Goal: Task Accomplishment & Management: Use online tool/utility

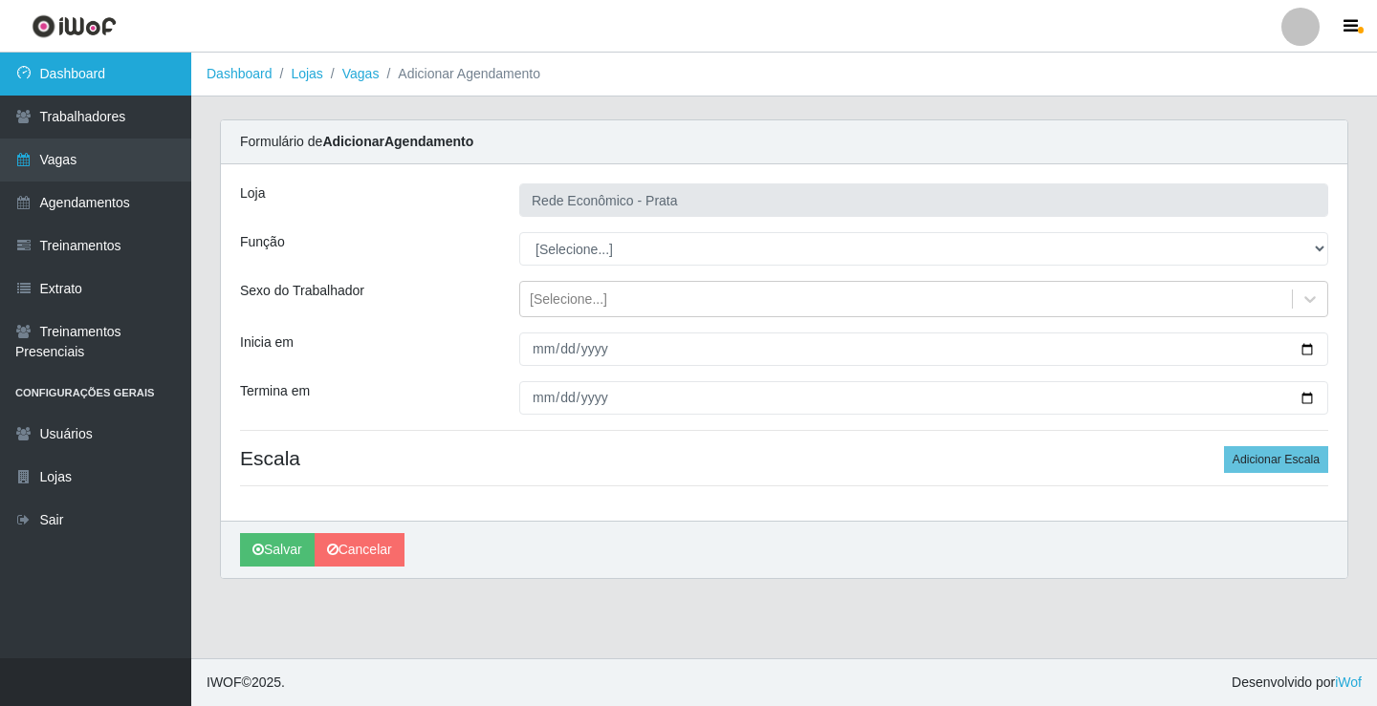
click at [137, 56] on link "Dashboard" at bounding box center [95, 74] width 191 height 43
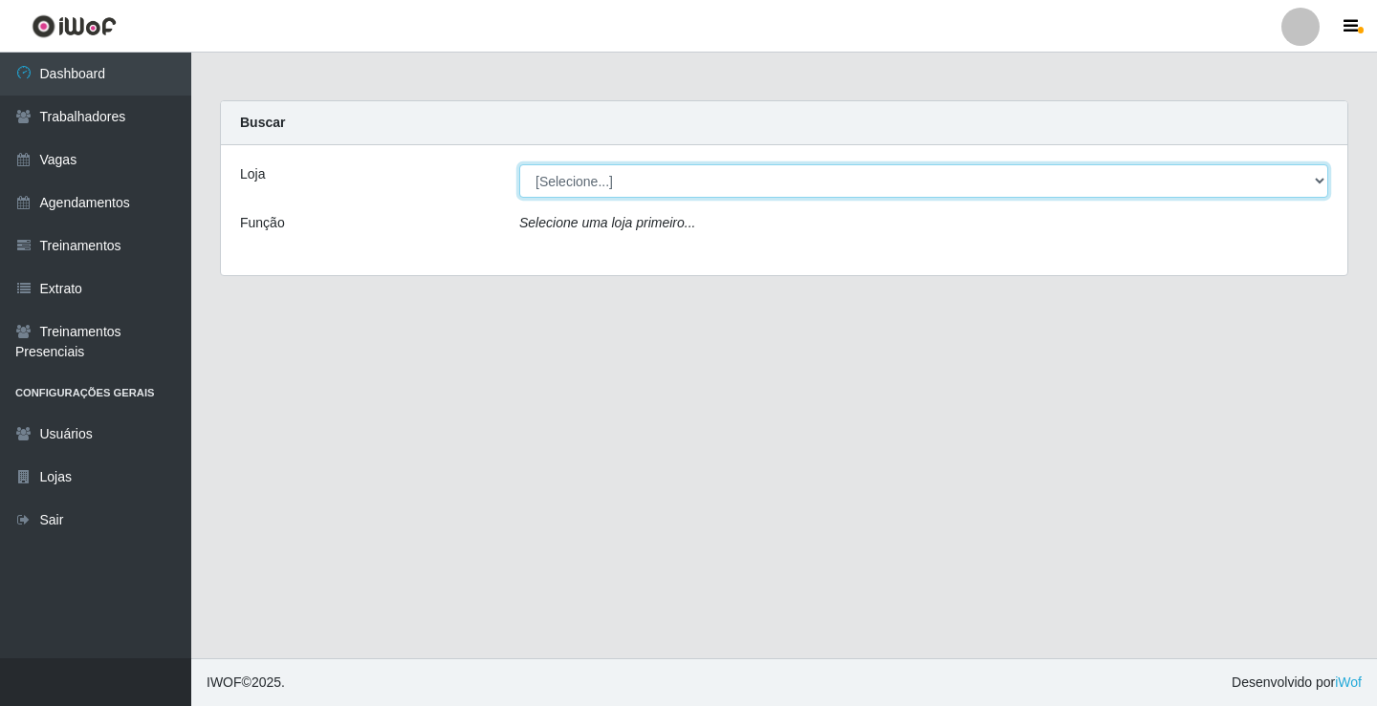
click at [589, 185] on select "[Selecione...] Rede Econômico - Prata" at bounding box center [923, 180] width 809 height 33
select select "192"
click at [519, 164] on select "[Selecione...] Rede Econômico - Prata" at bounding box center [923, 180] width 809 height 33
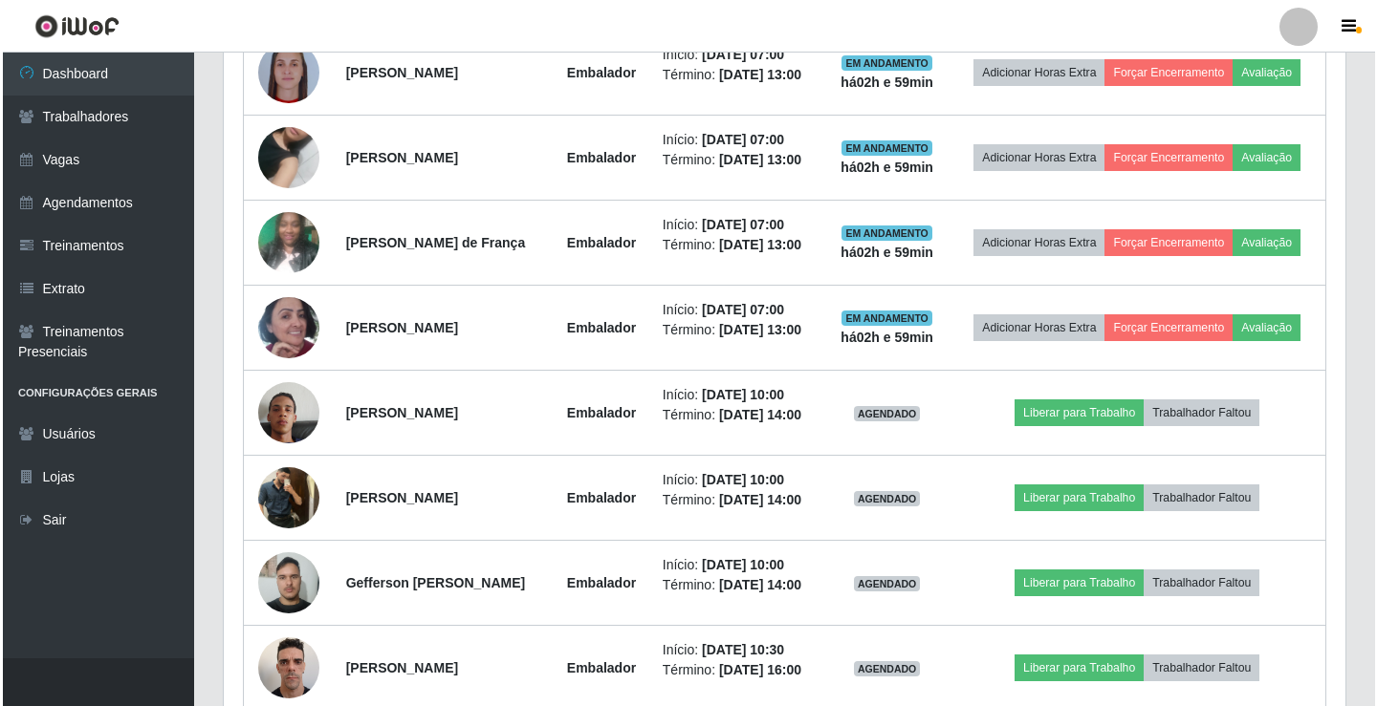
scroll to position [956, 0]
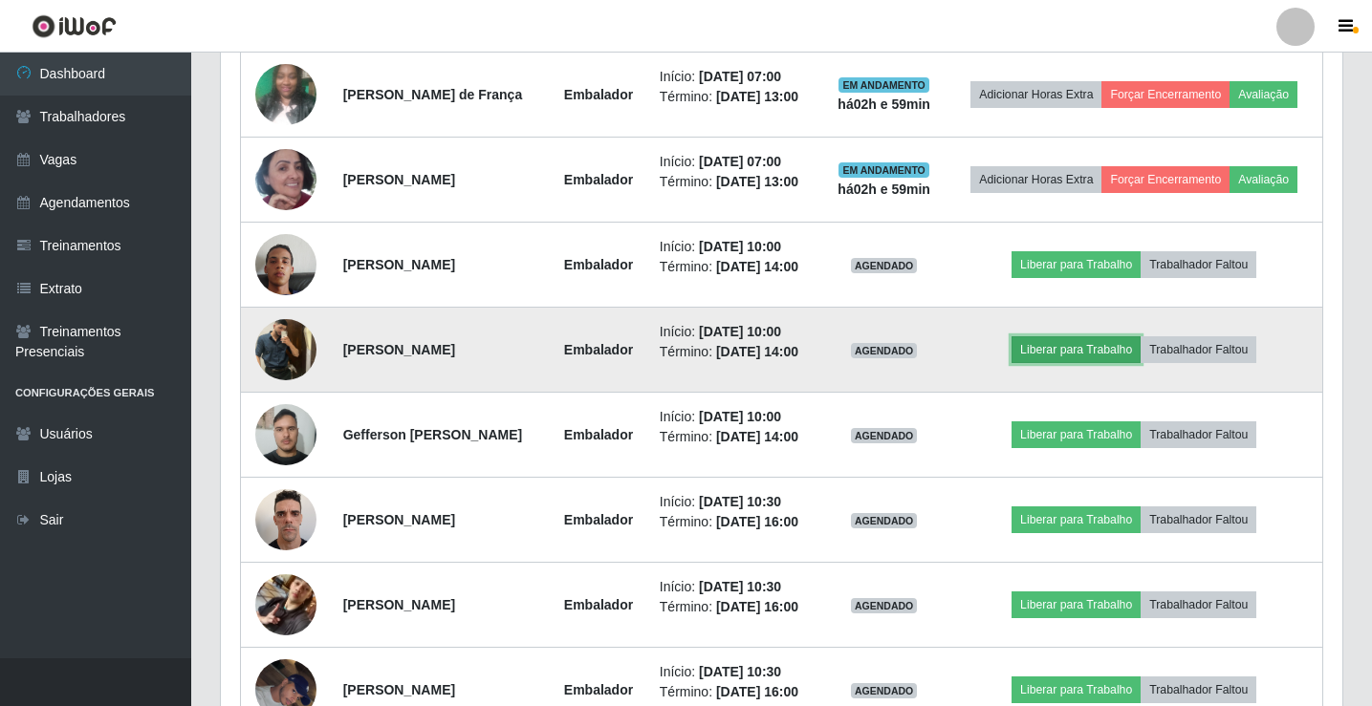
click at [1119, 359] on button "Liberar para Trabalho" at bounding box center [1075, 349] width 129 height 27
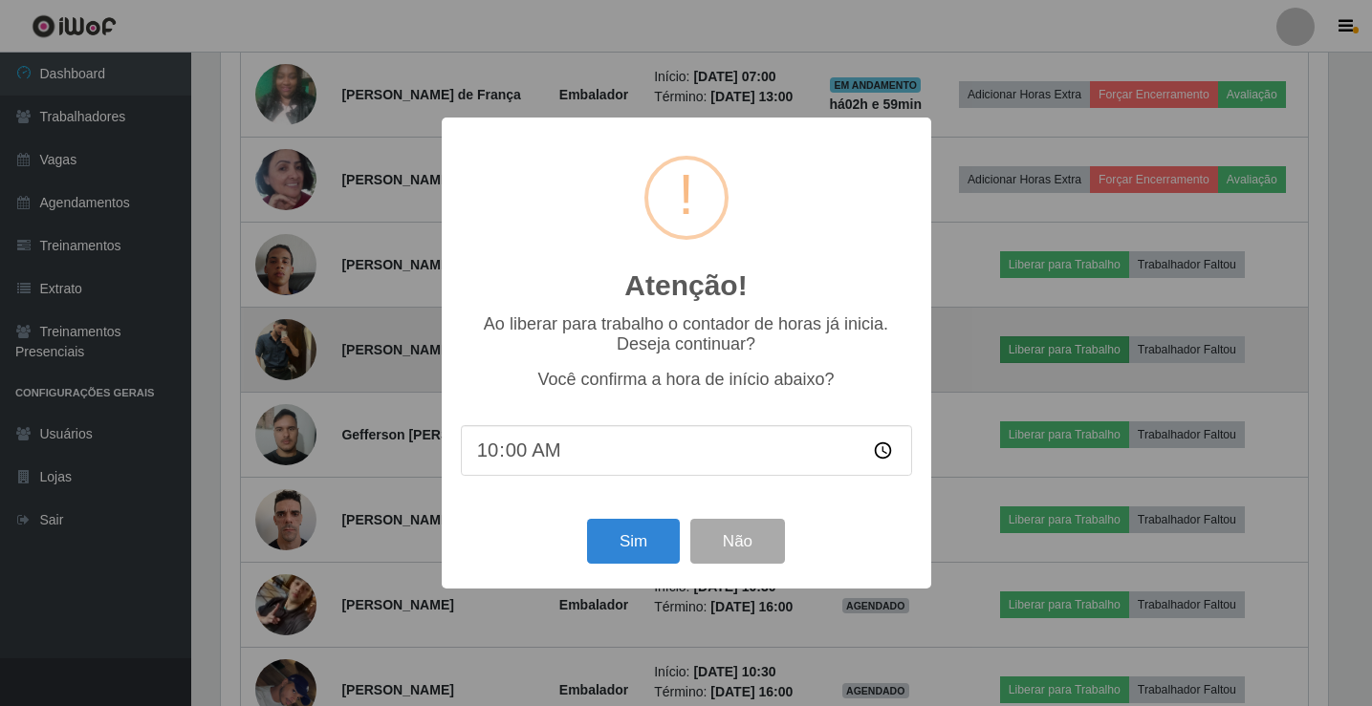
scroll to position [397, 1112]
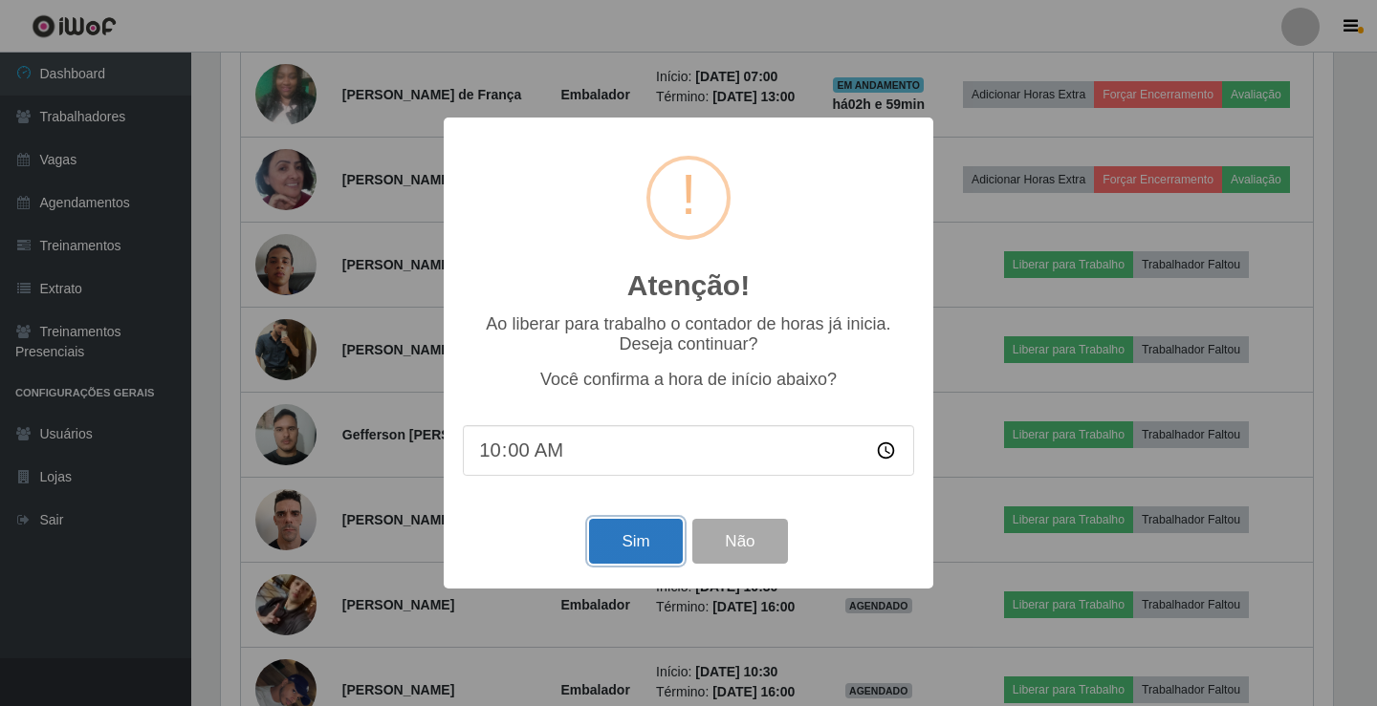
click at [636, 541] on button "Sim" at bounding box center [635, 541] width 93 height 45
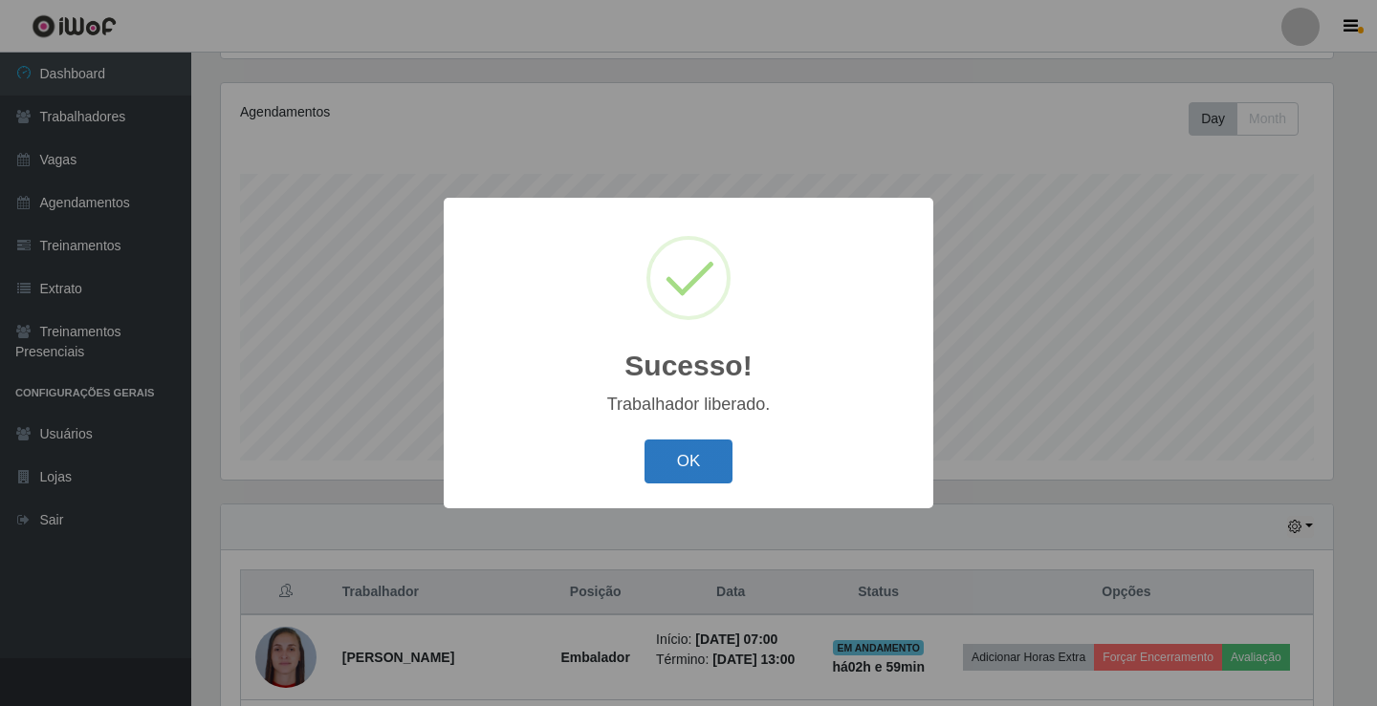
click at [689, 463] on button "OK" at bounding box center [688, 462] width 89 height 45
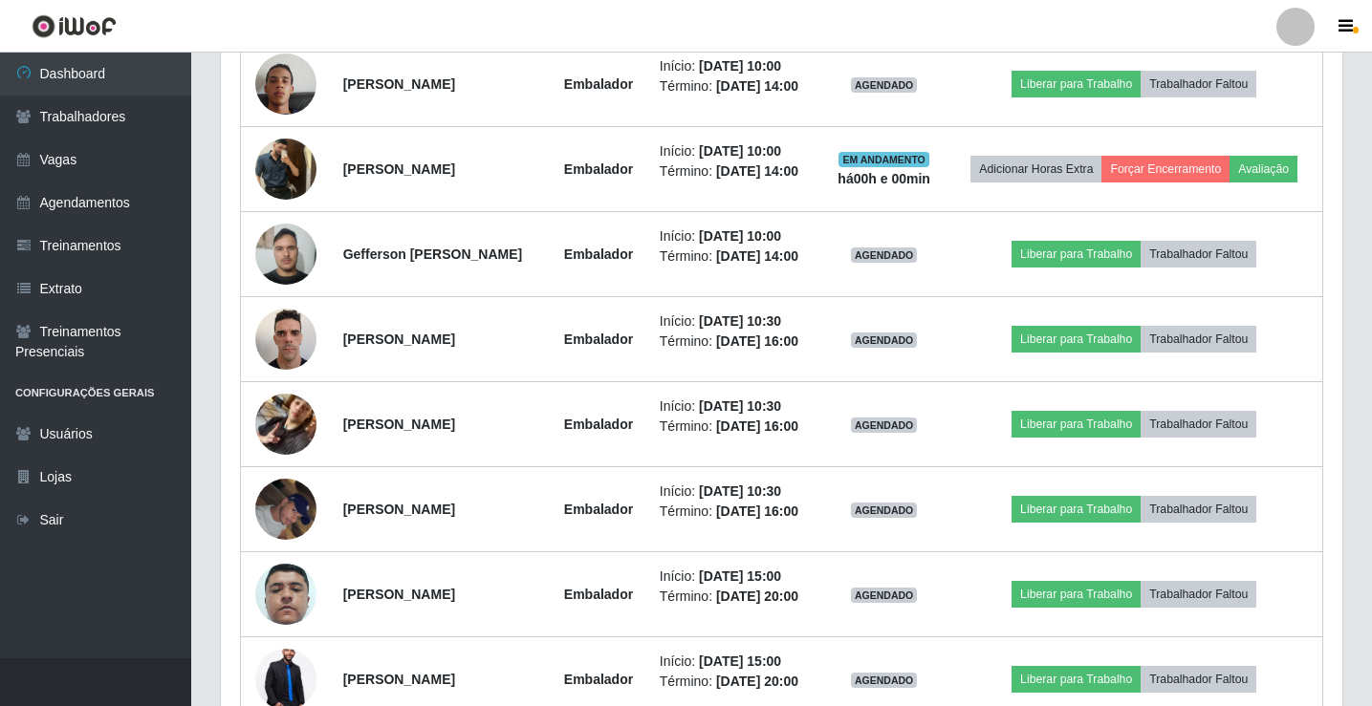
scroll to position [1179, 0]
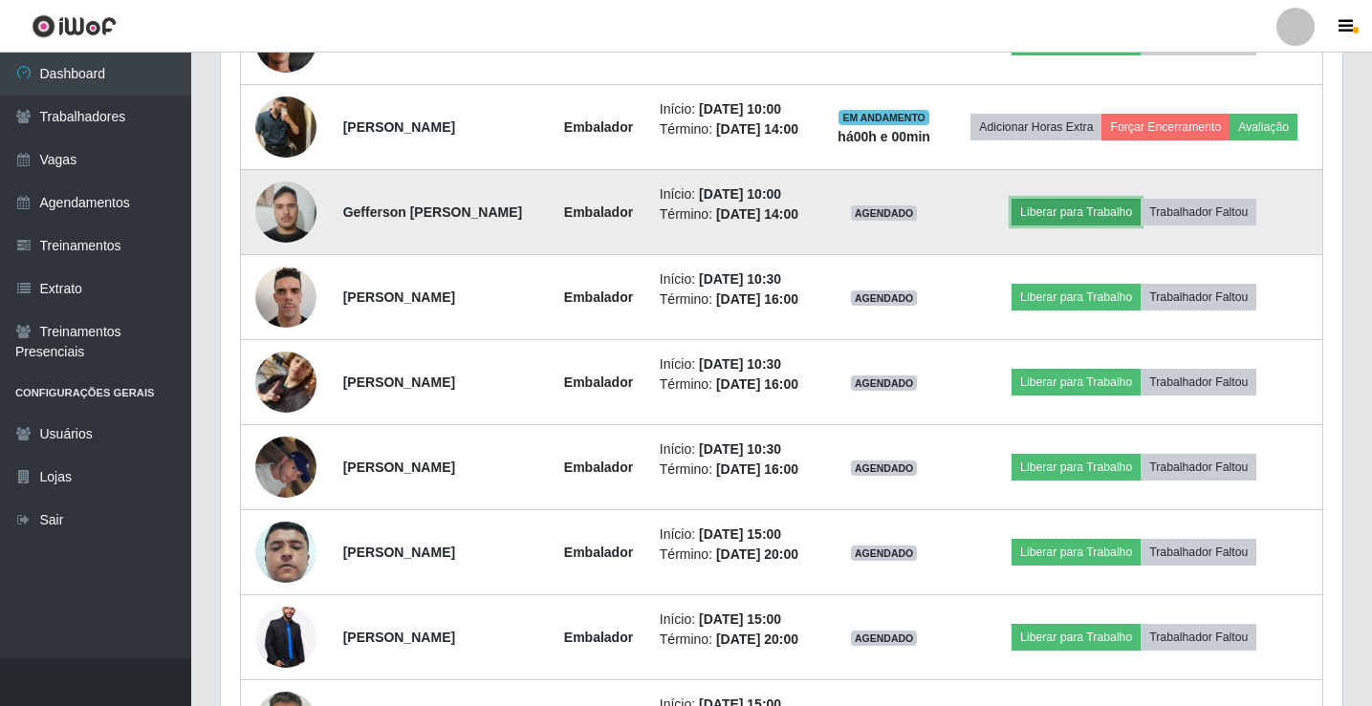
click at [1119, 212] on button "Liberar para Trabalho" at bounding box center [1075, 212] width 129 height 27
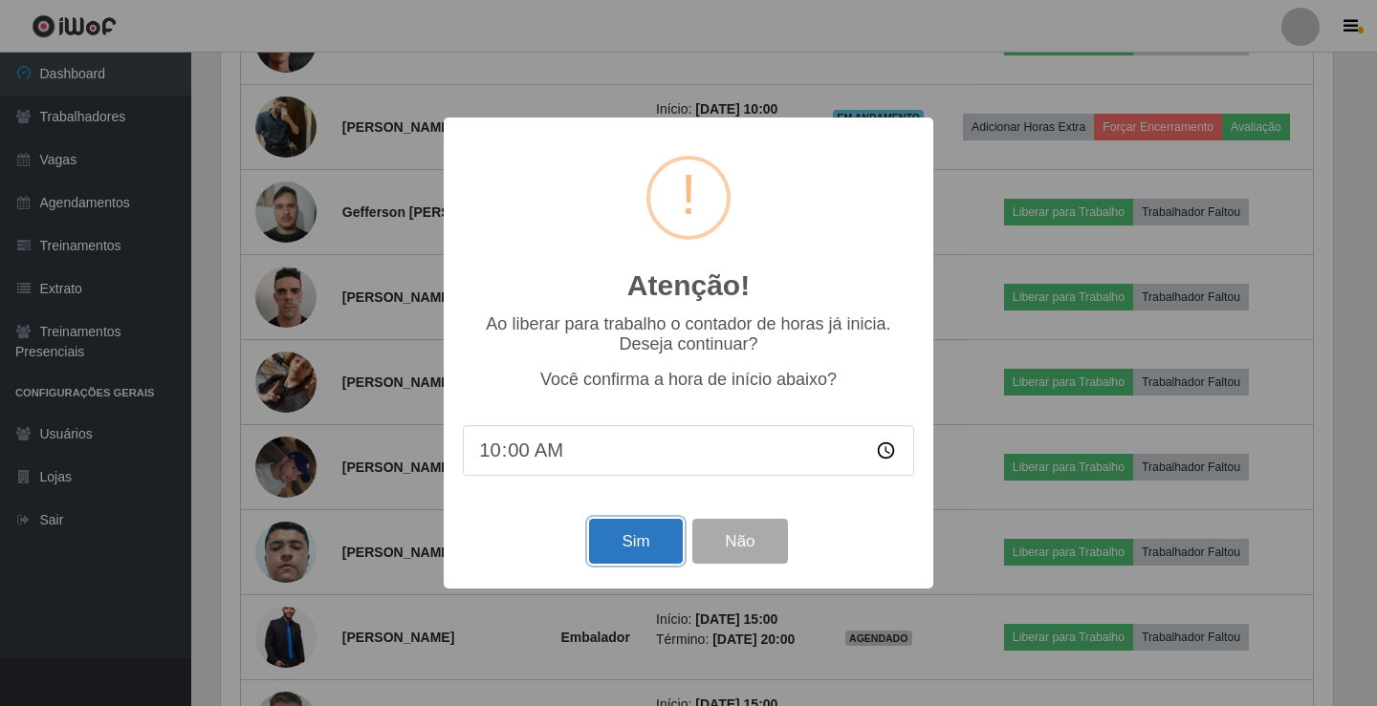
click at [612, 549] on button "Sim" at bounding box center [635, 541] width 93 height 45
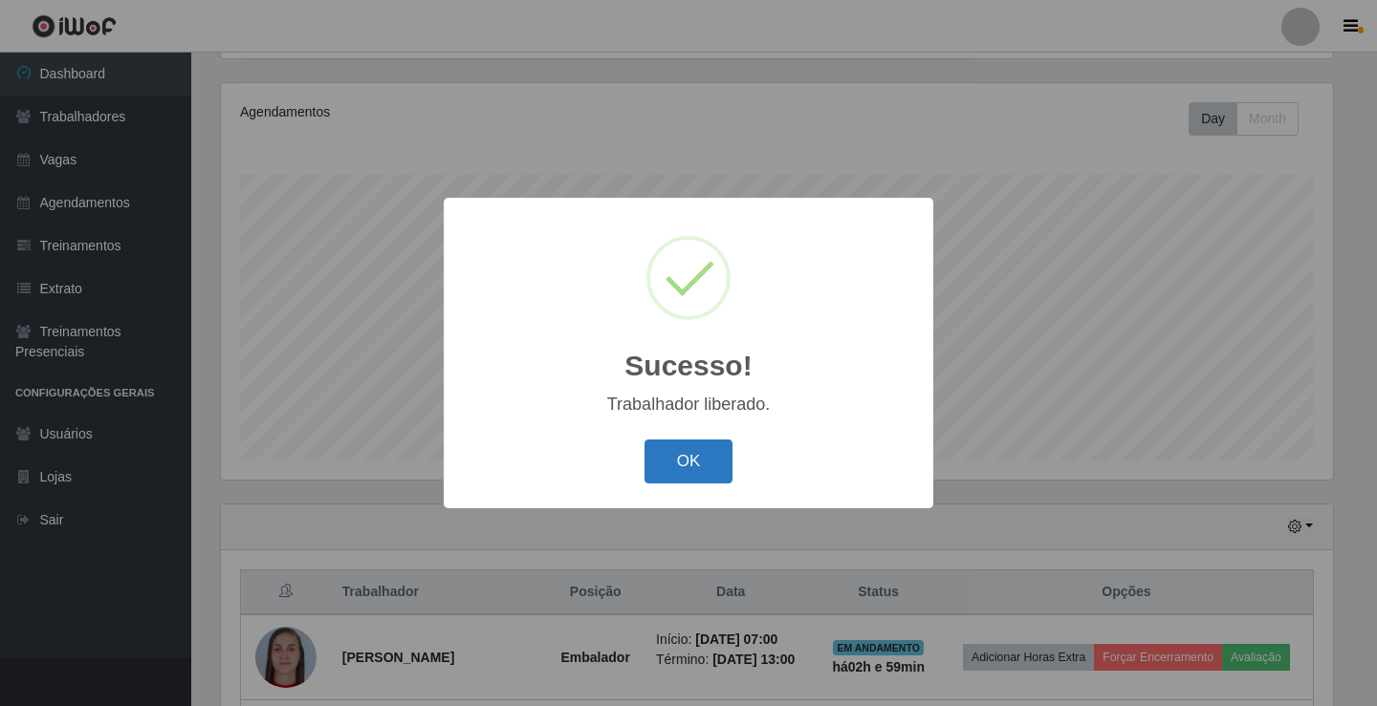
click at [691, 466] on button "OK" at bounding box center [688, 462] width 89 height 45
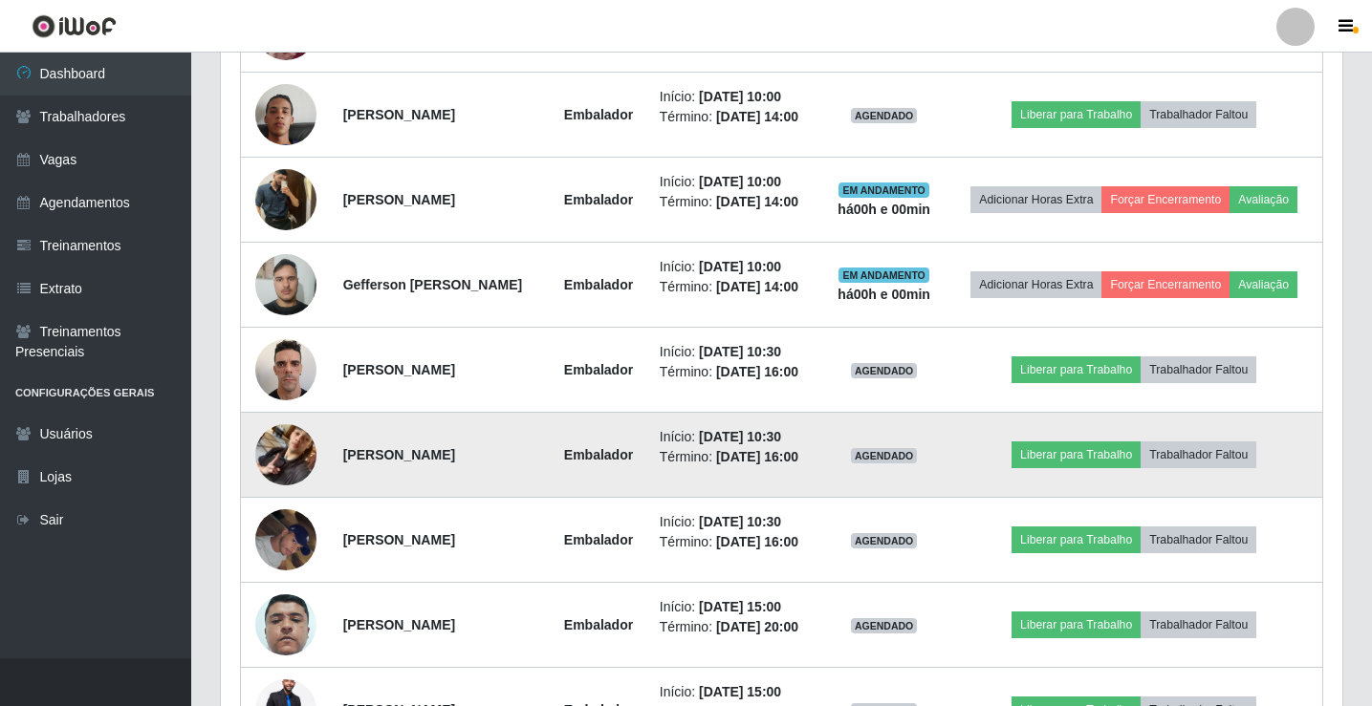
scroll to position [1083, 0]
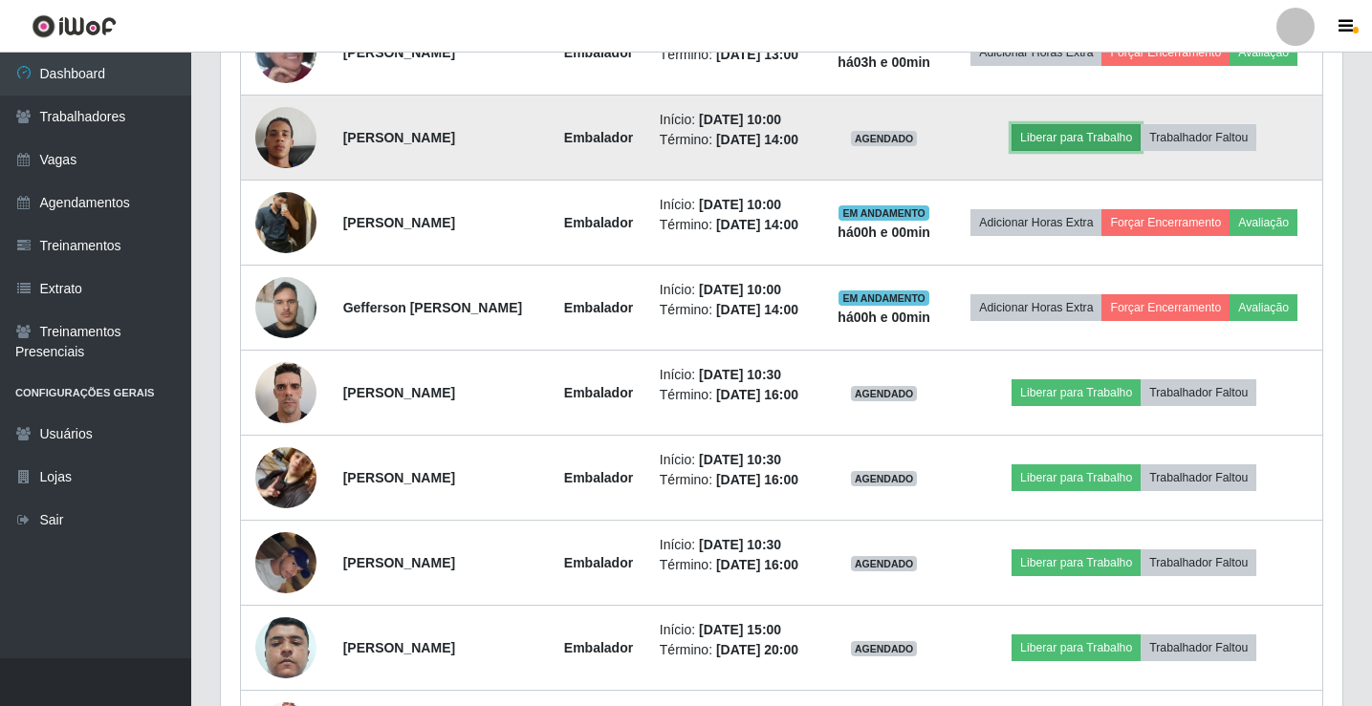
click at [1058, 132] on button "Liberar para Trabalho" at bounding box center [1075, 137] width 129 height 27
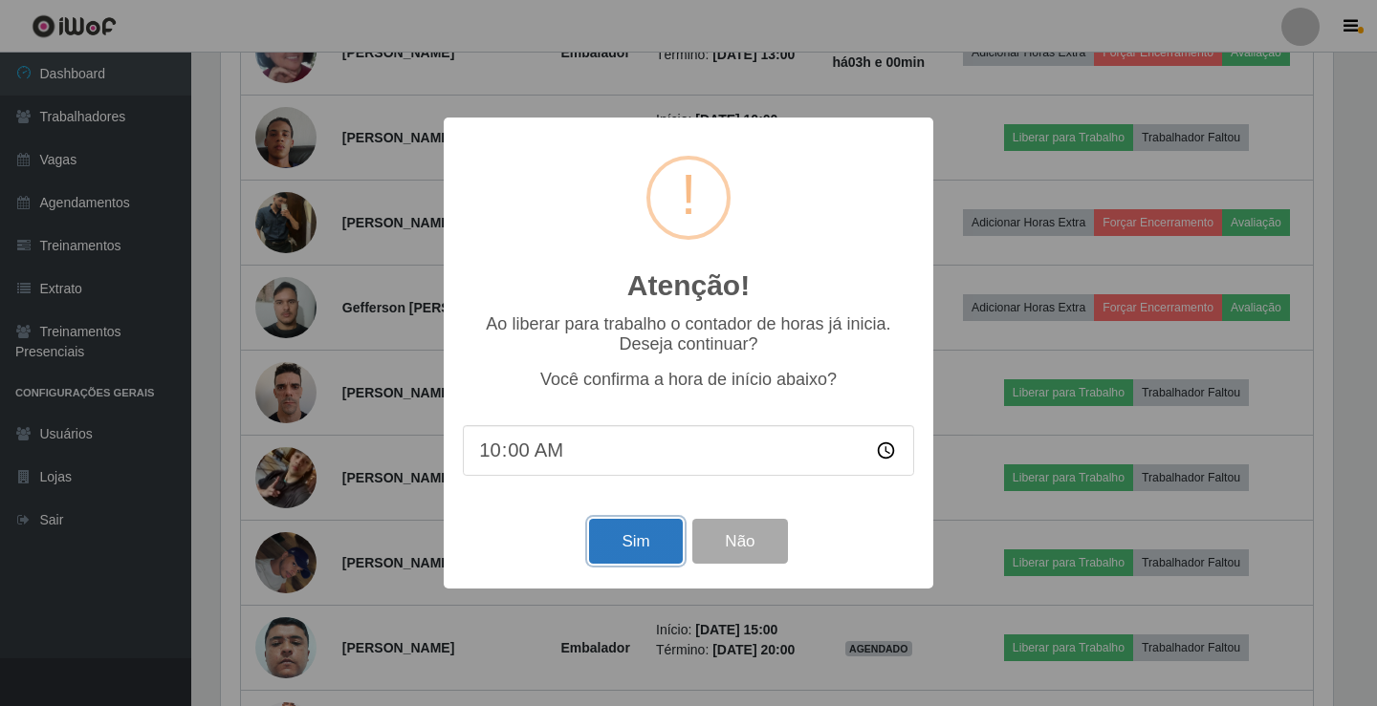
click at [647, 545] on button "Sim" at bounding box center [635, 541] width 93 height 45
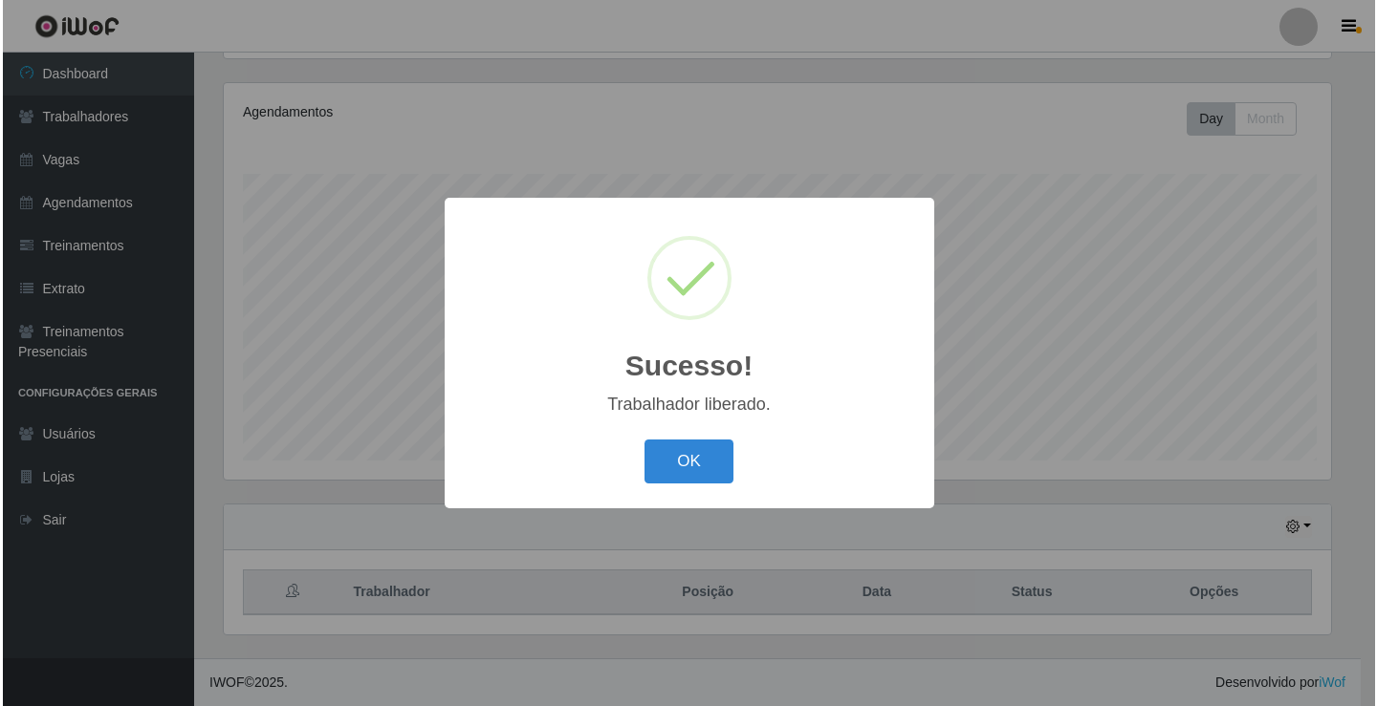
scroll to position [0, 0]
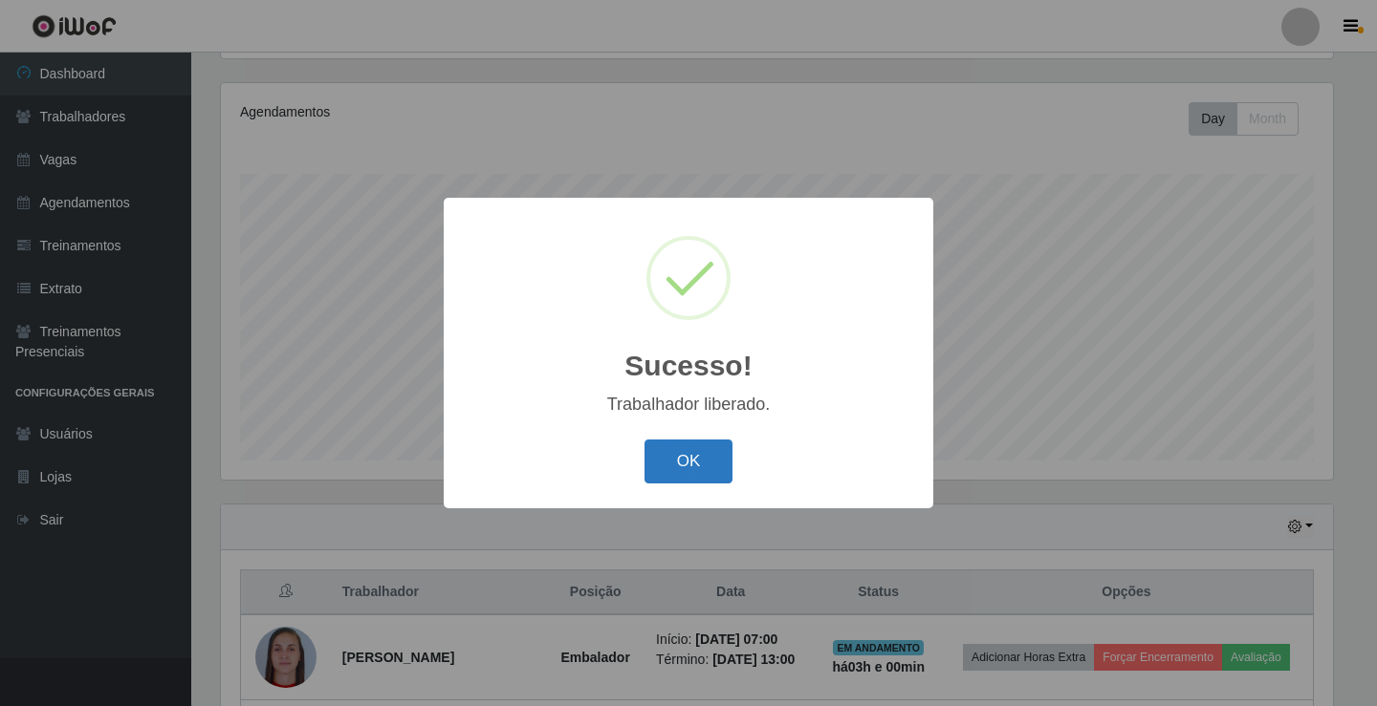
click at [694, 480] on button "OK" at bounding box center [688, 462] width 89 height 45
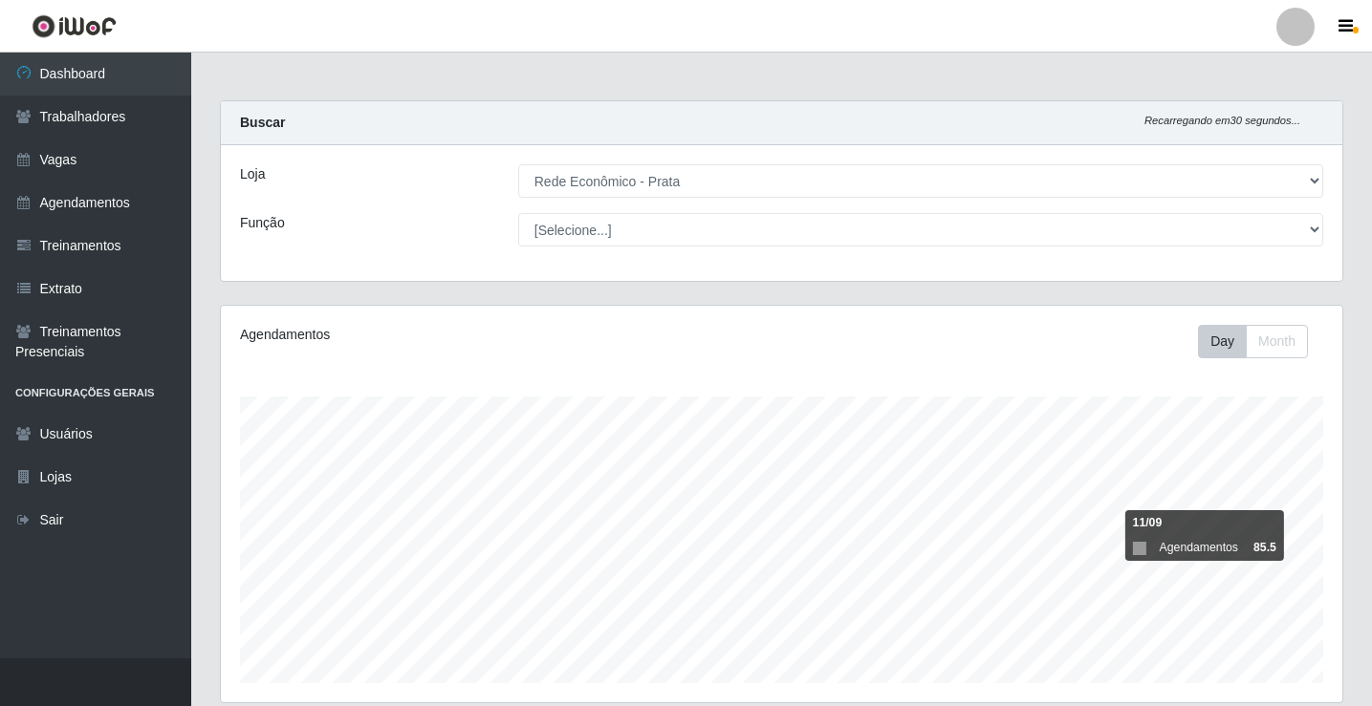
select select "192"
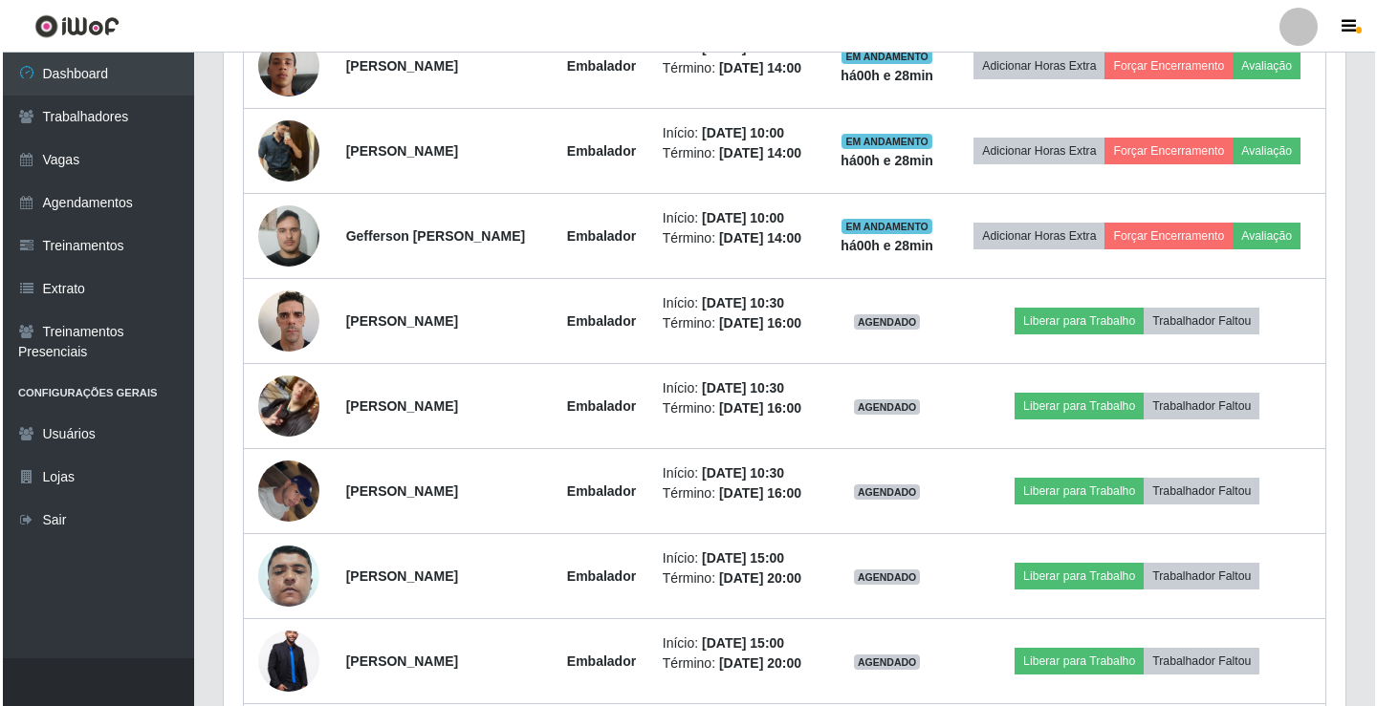
scroll to position [1179, 0]
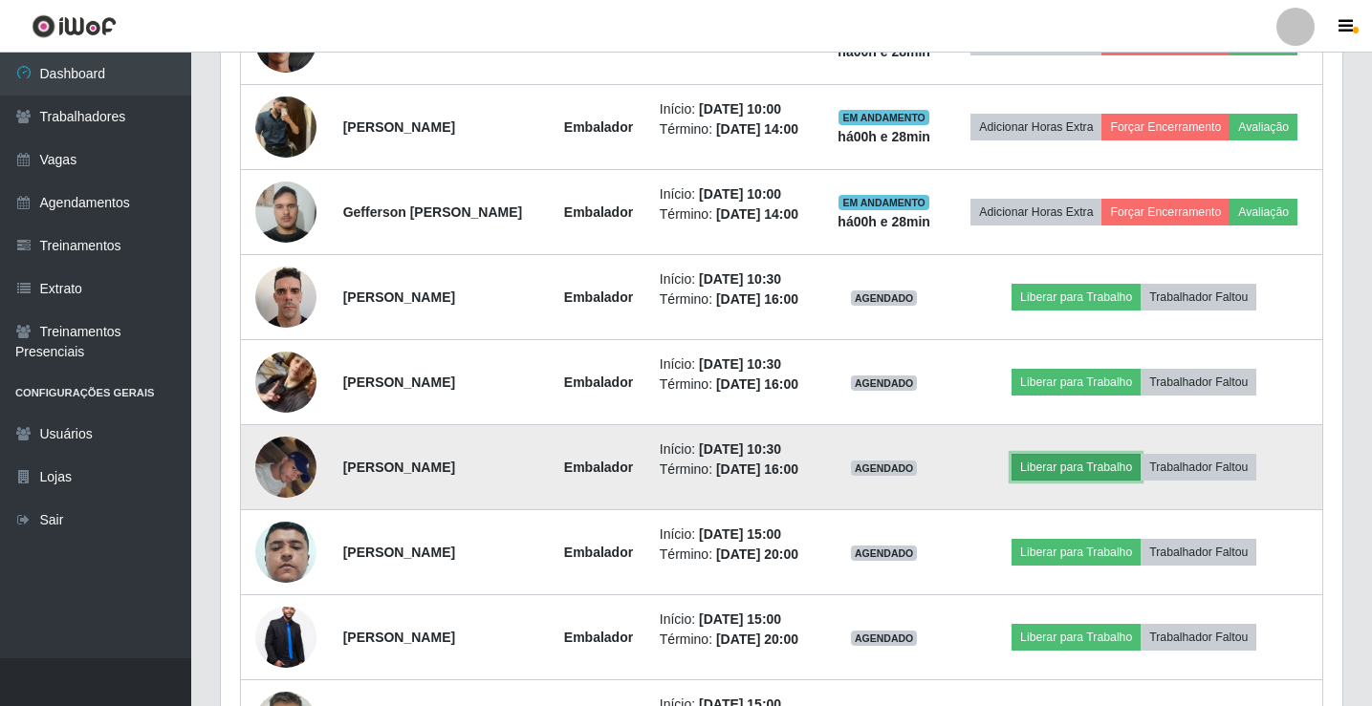
click at [1033, 467] on button "Liberar para Trabalho" at bounding box center [1075, 467] width 129 height 27
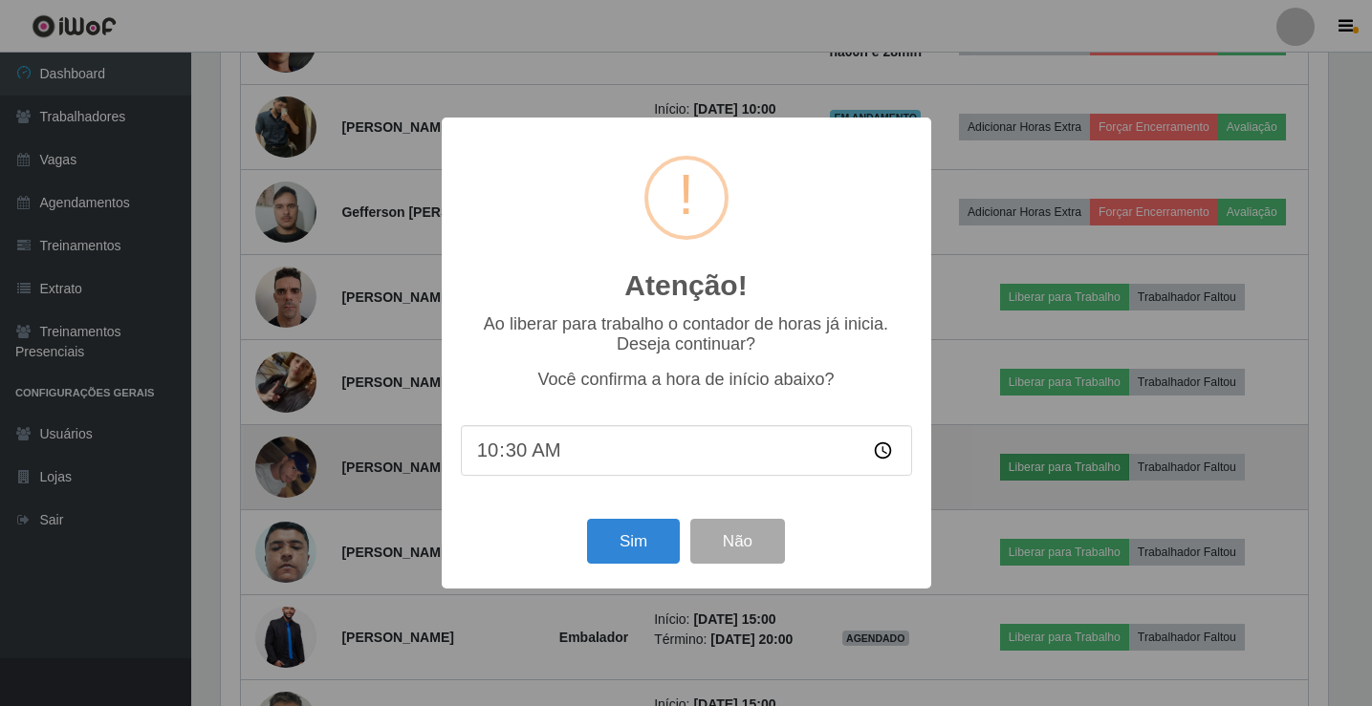
scroll to position [397, 1112]
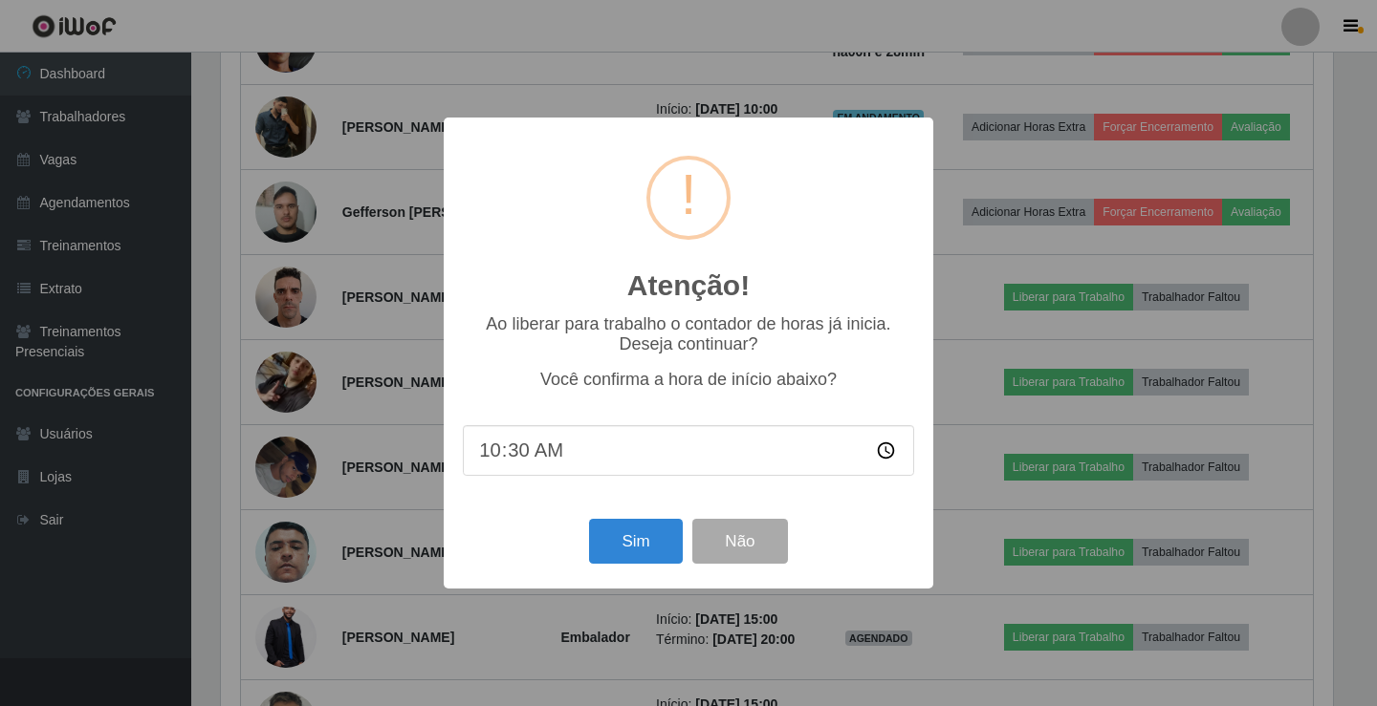
click at [585, 545] on div "Sim Não" at bounding box center [688, 541] width 451 height 54
click at [620, 548] on button "Sim" at bounding box center [635, 541] width 93 height 45
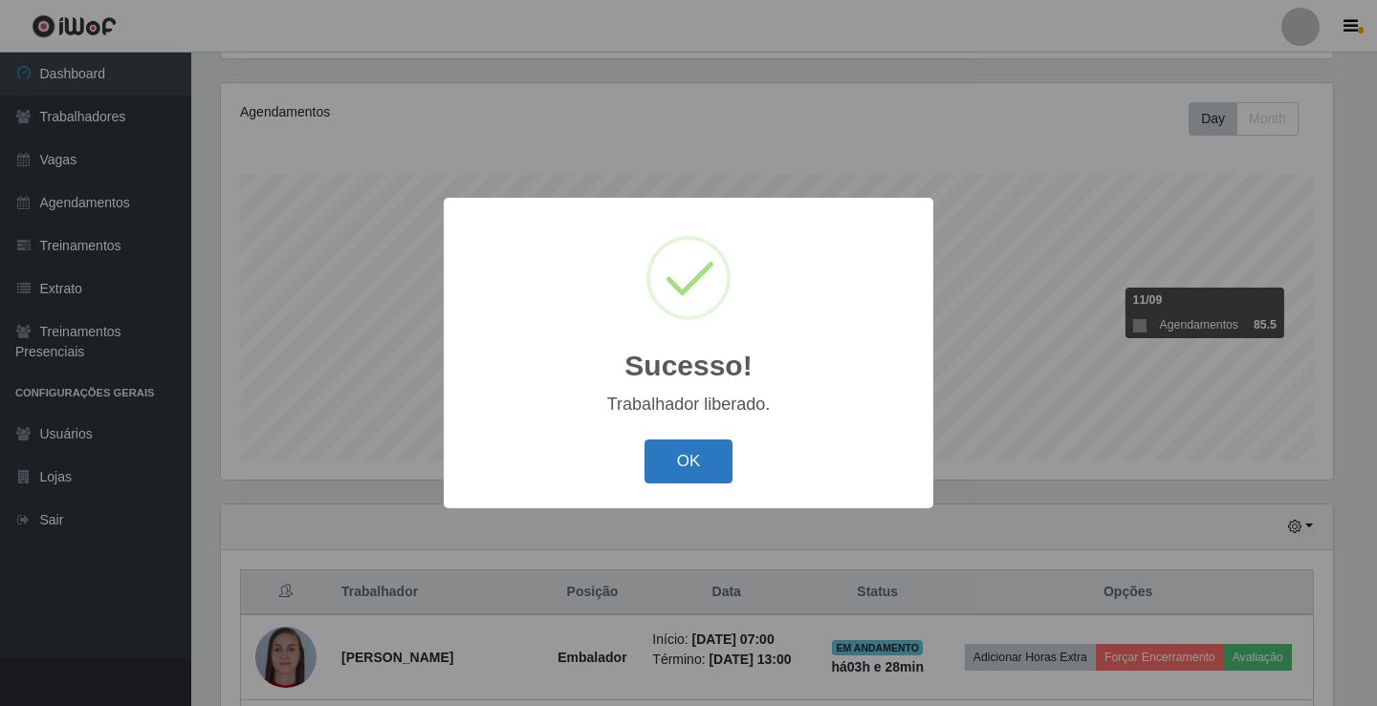
click at [712, 468] on button "OK" at bounding box center [688, 462] width 89 height 45
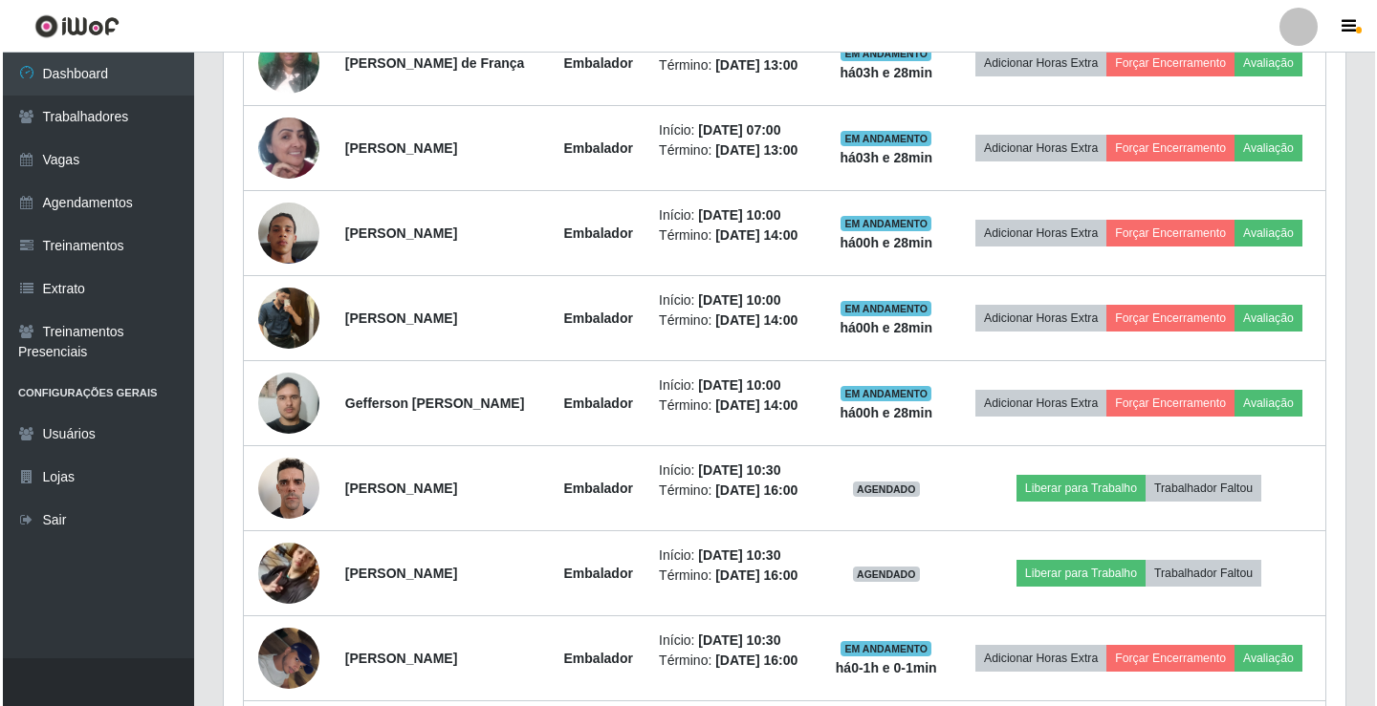
scroll to position [966, 0]
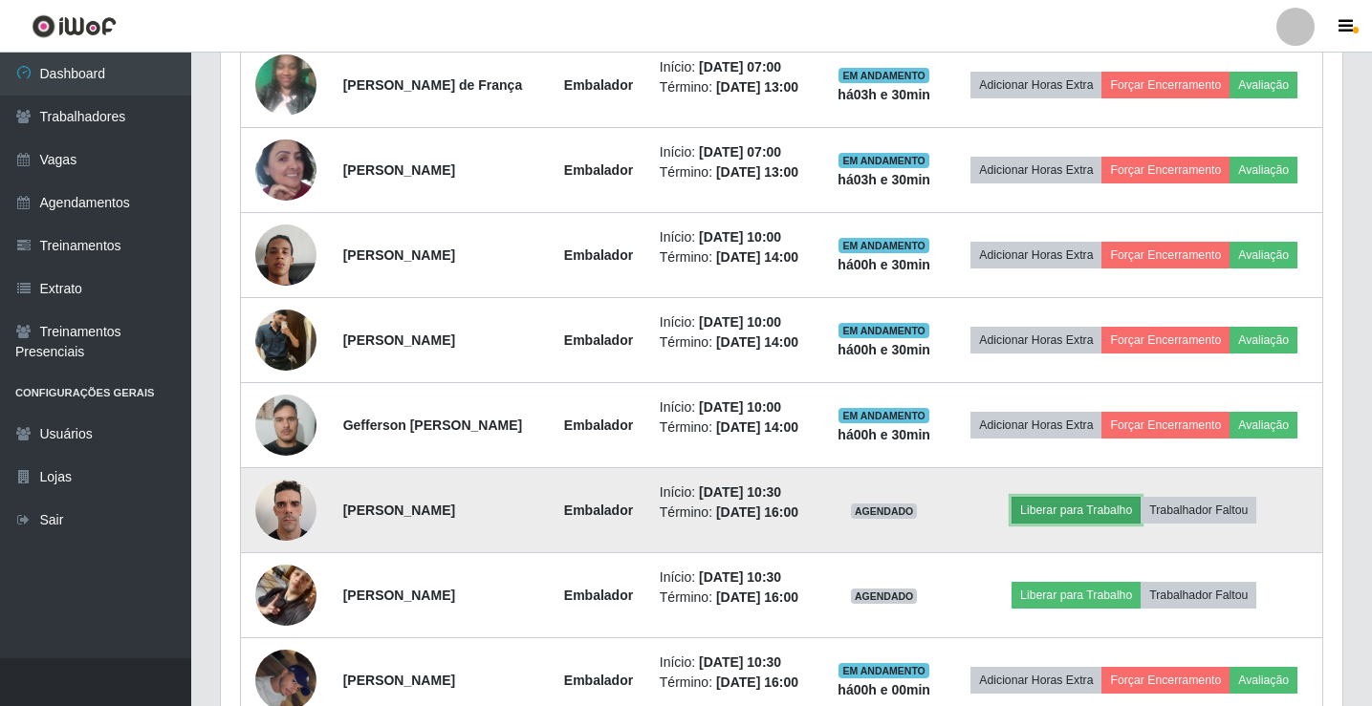
click at [1114, 508] on button "Liberar para Trabalho" at bounding box center [1075, 510] width 129 height 27
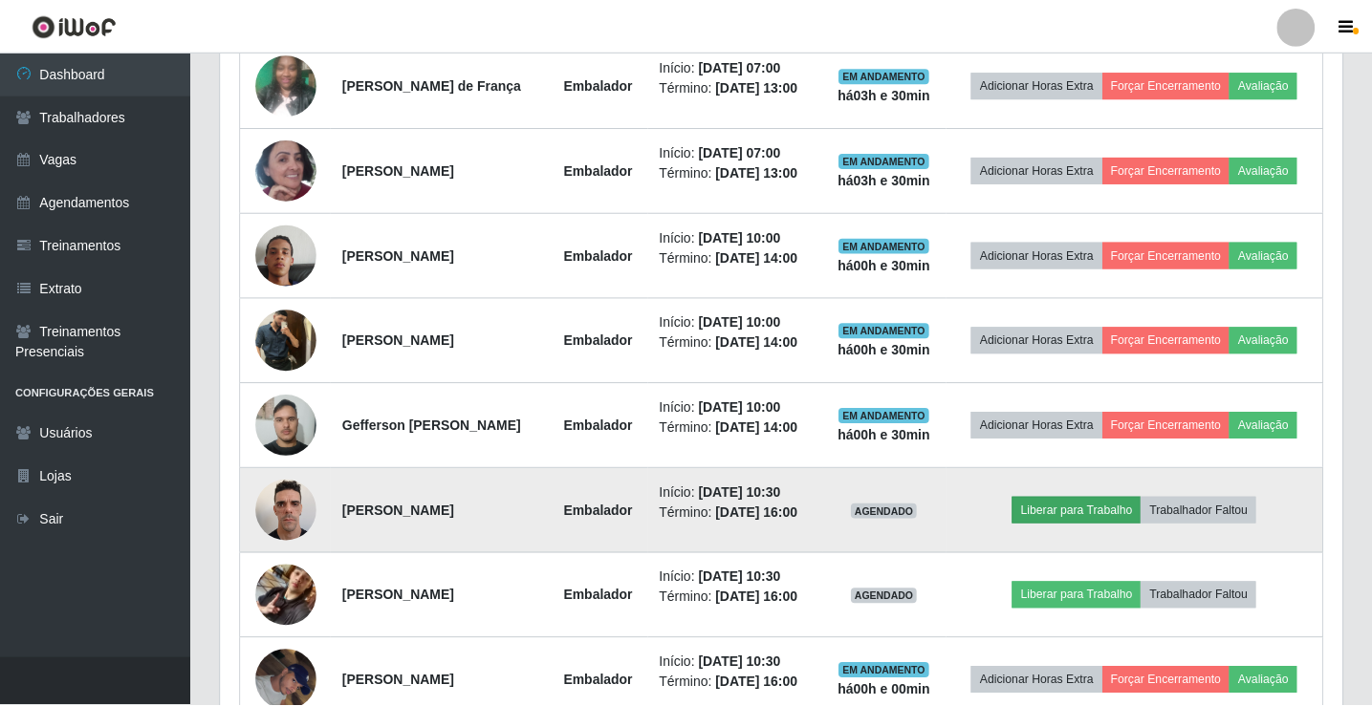
scroll to position [397, 1112]
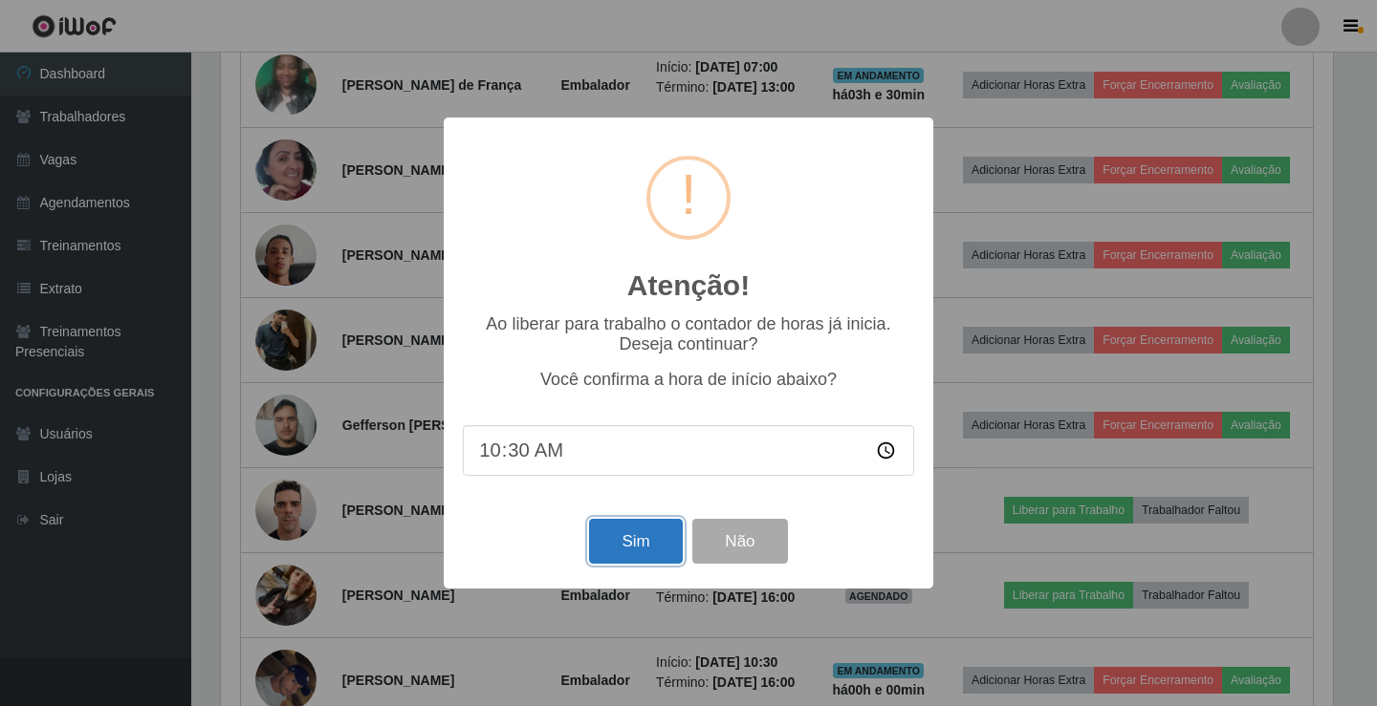
click at [661, 548] on button "Sim" at bounding box center [635, 541] width 93 height 45
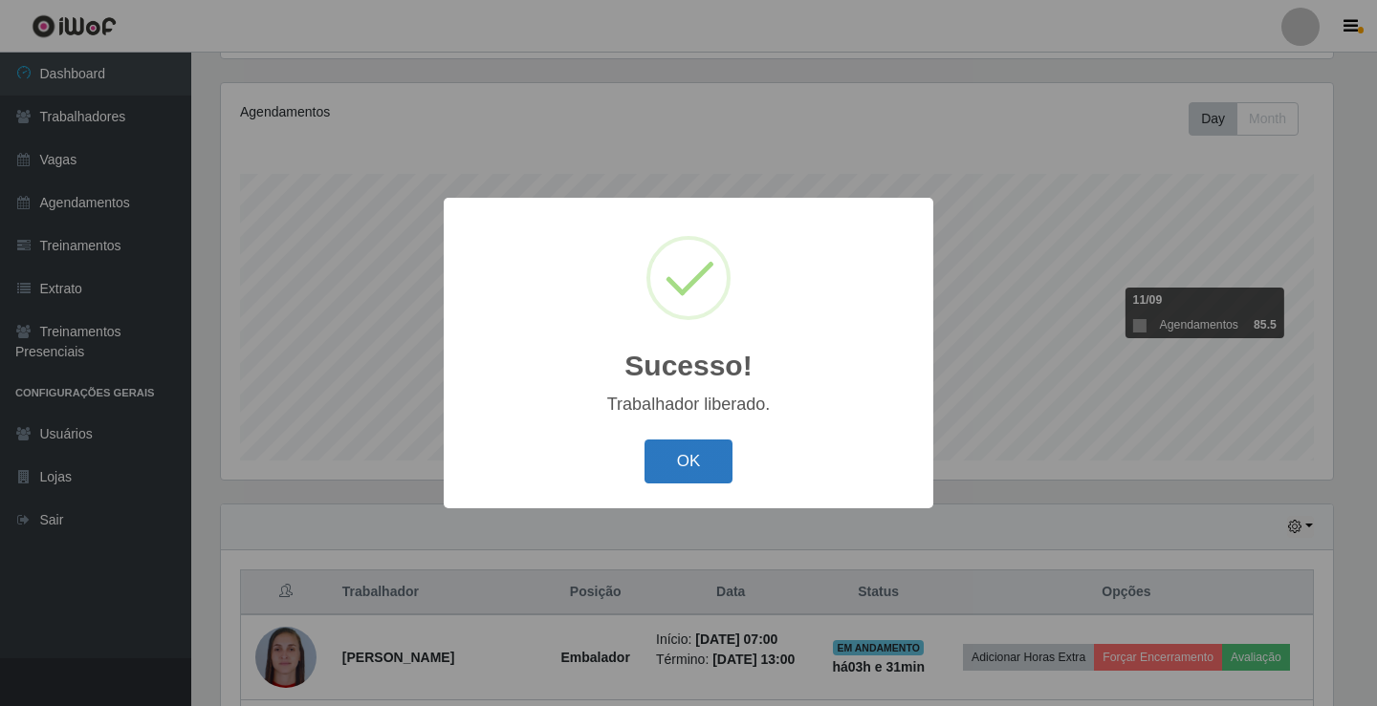
click at [698, 462] on button "OK" at bounding box center [688, 462] width 89 height 45
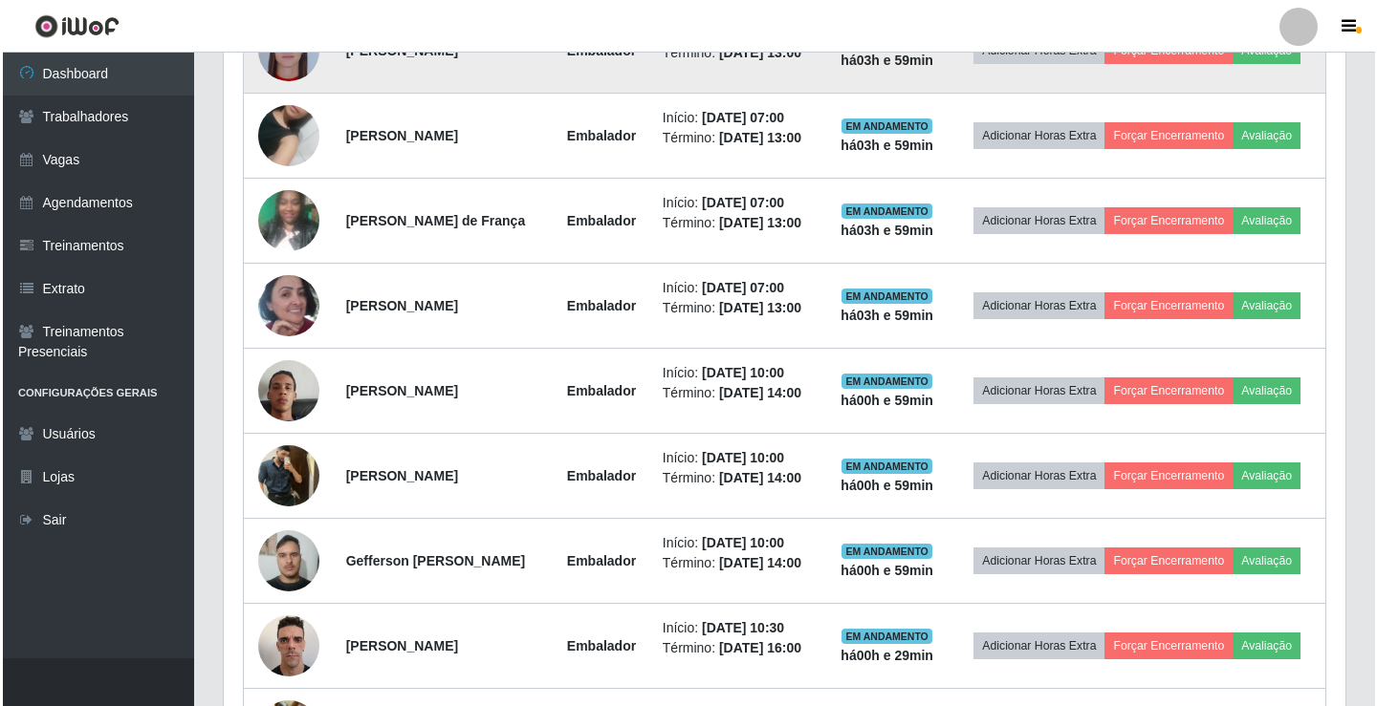
scroll to position [1083, 0]
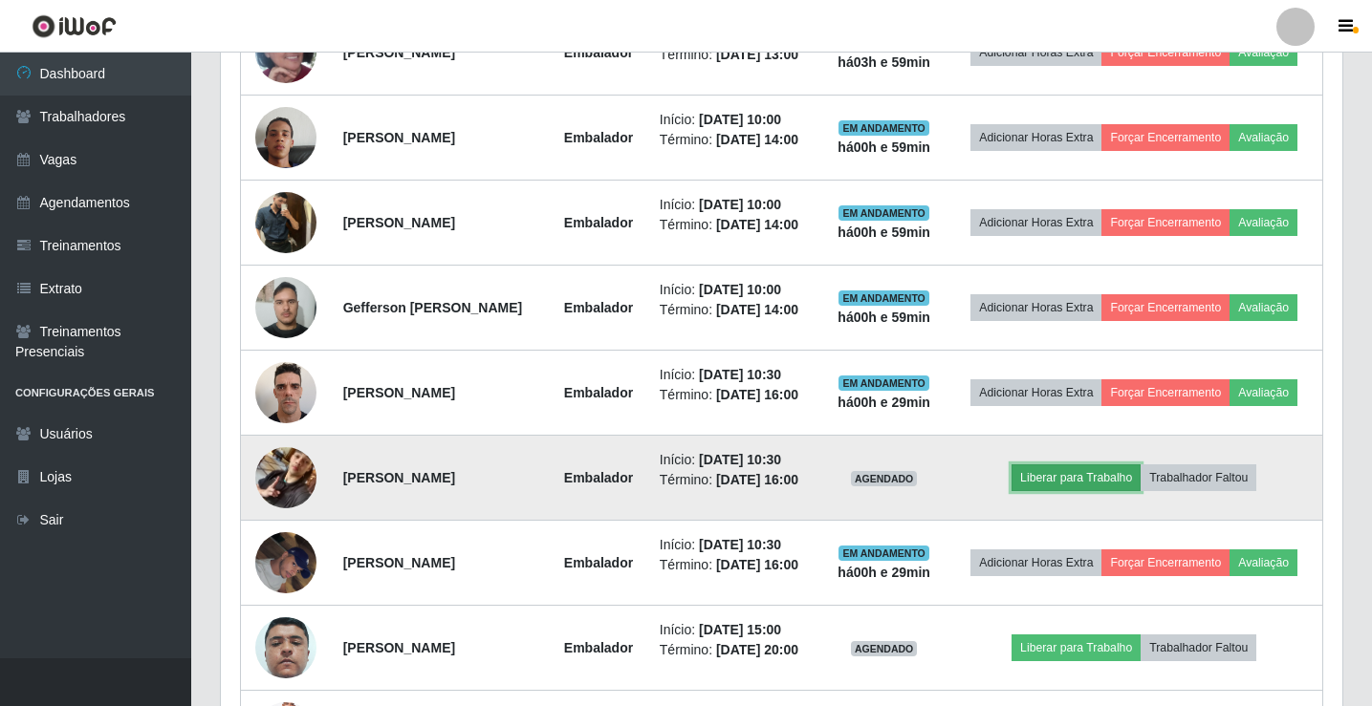
click at [1112, 471] on button "Liberar para Trabalho" at bounding box center [1075, 478] width 129 height 27
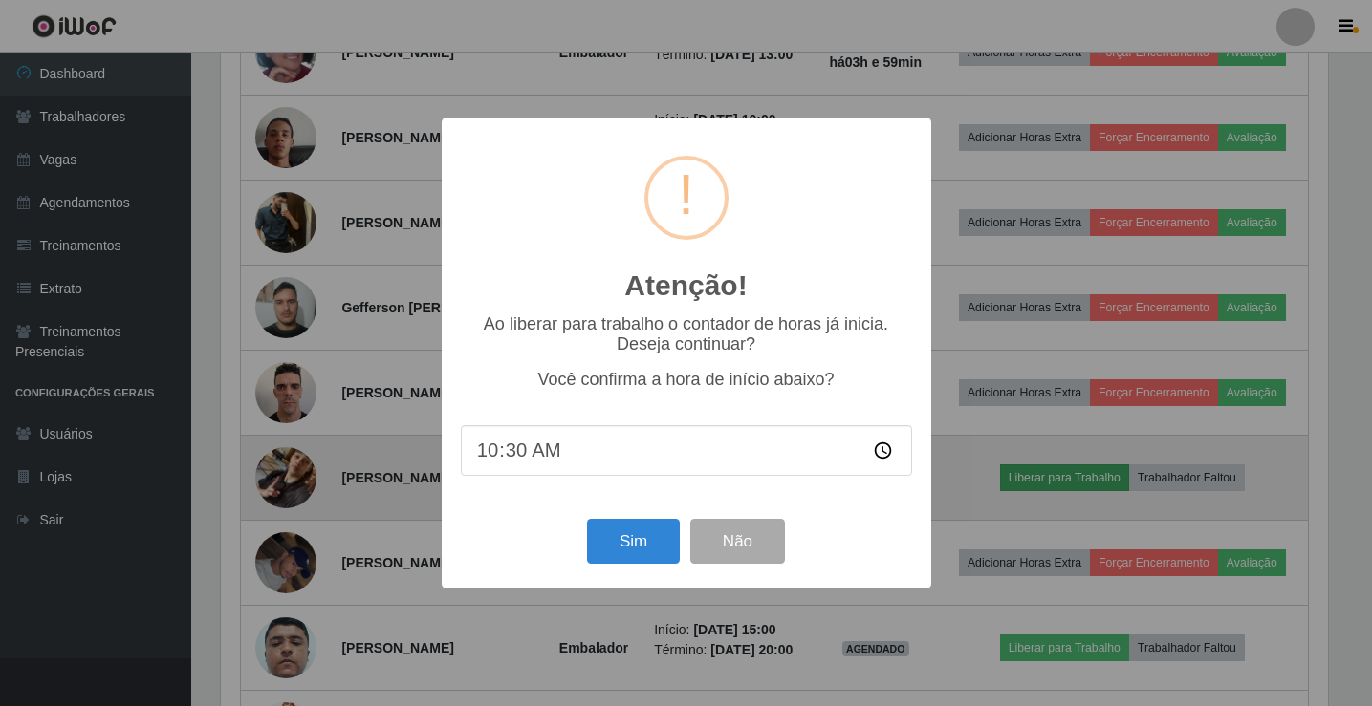
scroll to position [397, 1112]
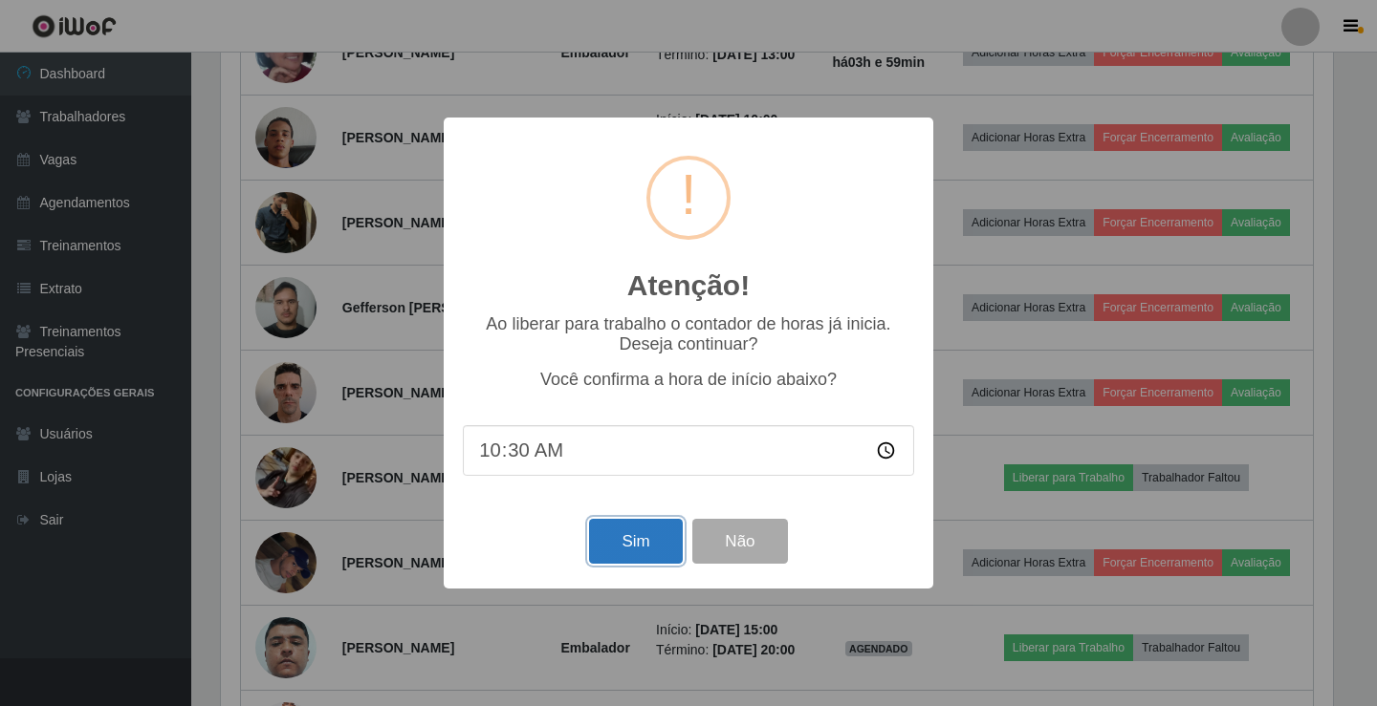
click at [646, 556] on button "Sim" at bounding box center [635, 541] width 93 height 45
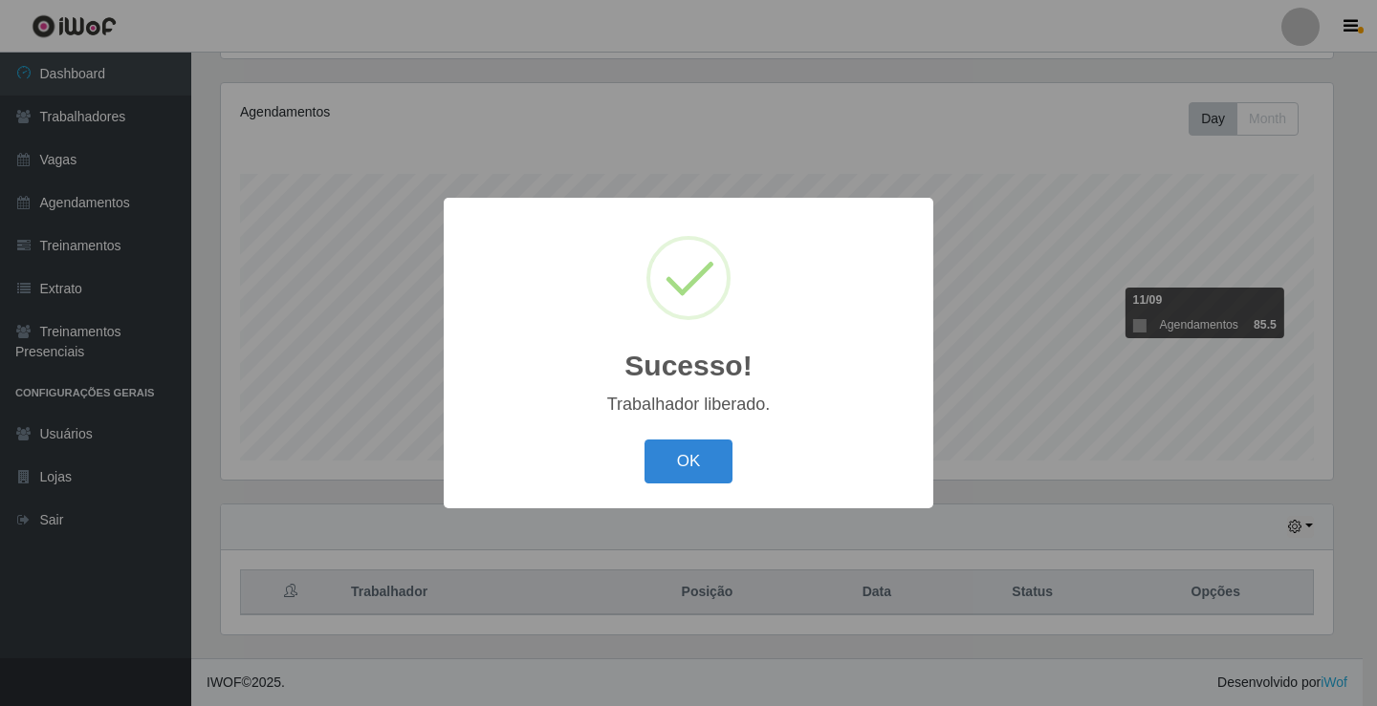
click at [644, 440] on button "OK" at bounding box center [688, 462] width 89 height 45
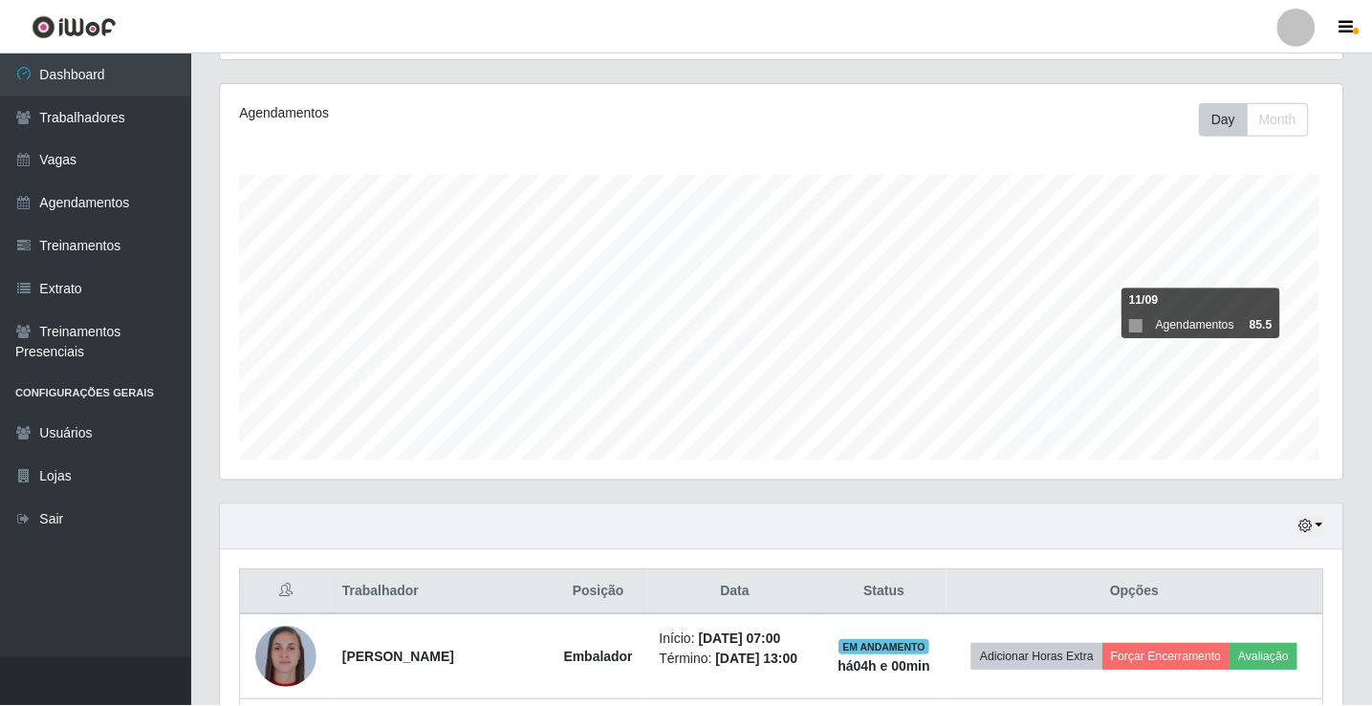
scroll to position [397, 1121]
